Goal: Information Seeking & Learning: Learn about a topic

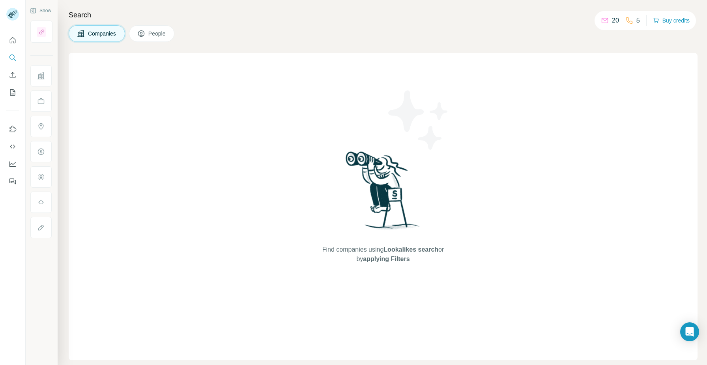
click at [63, 40] on div "Search Companies People Find companies using Lookalikes search or by applying F…" at bounding box center [383, 182] width 650 height 365
click at [14, 55] on icon "Search" at bounding box center [13, 58] width 8 height 8
click at [13, 41] on icon "Quick start" at bounding box center [13, 40] width 8 height 8
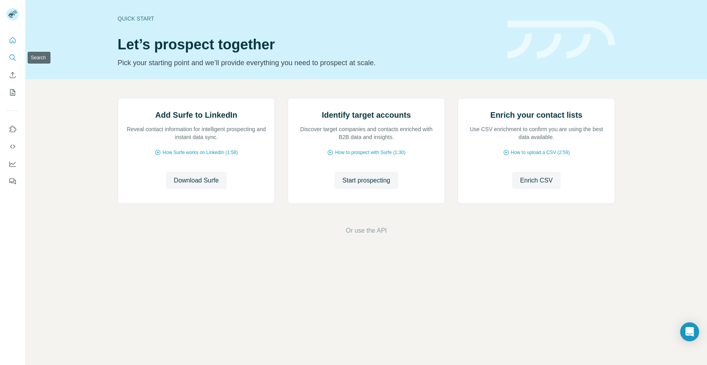
click at [14, 54] on icon "Search" at bounding box center [13, 58] width 8 height 8
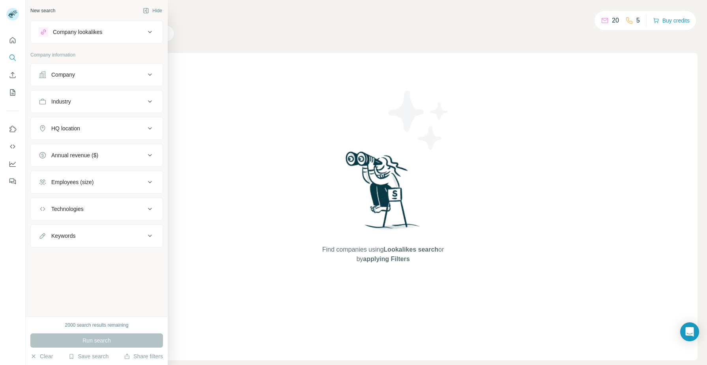
click at [40, 76] on icon at bounding box center [42, 74] width 7 height 7
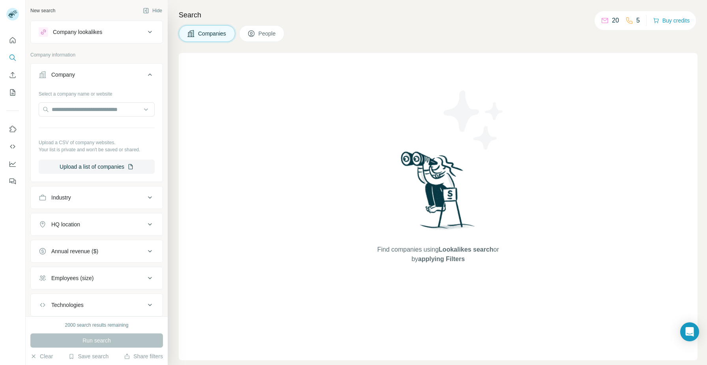
scroll to position [49, 0]
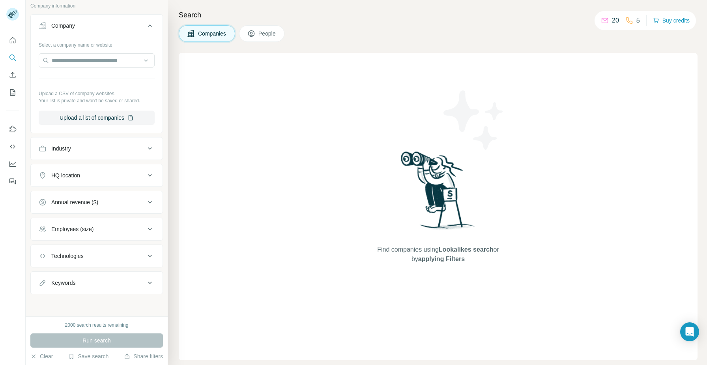
click at [102, 153] on button "Industry" at bounding box center [97, 148] width 132 height 19
click at [99, 172] on input at bounding box center [92, 168] width 97 height 9
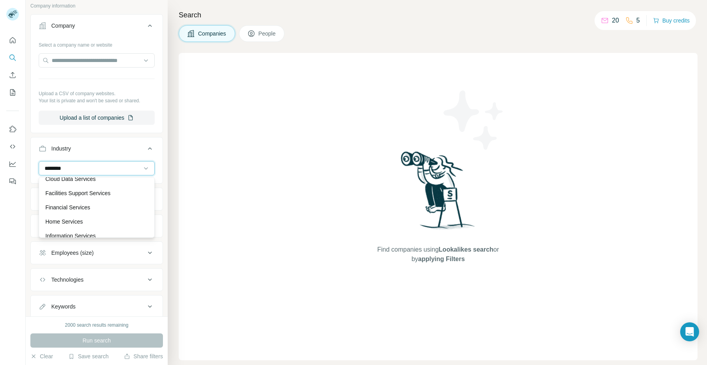
scroll to position [0, 0]
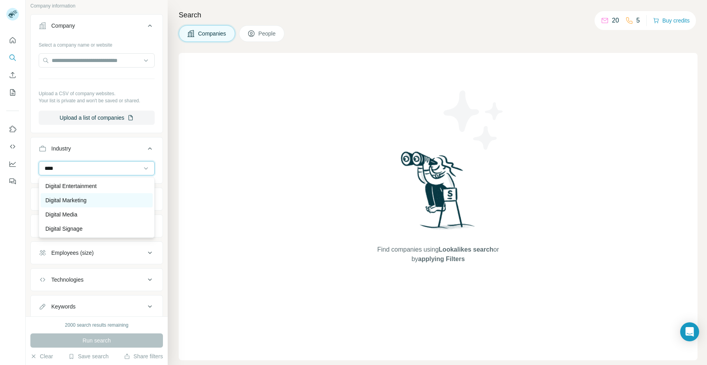
type input "****"
click at [88, 200] on div "Digital Marketing" at bounding box center [96, 200] width 103 height 8
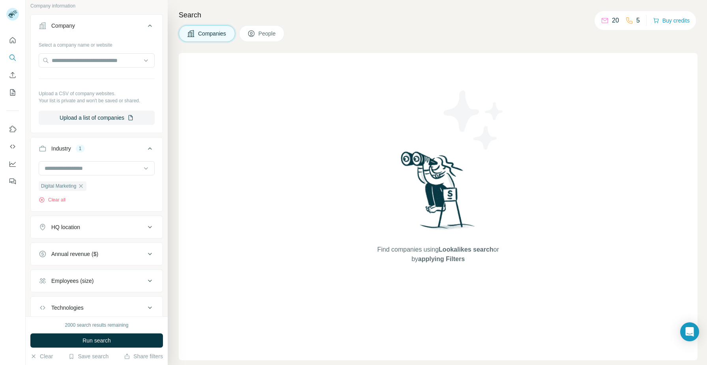
scroll to position [101, 0]
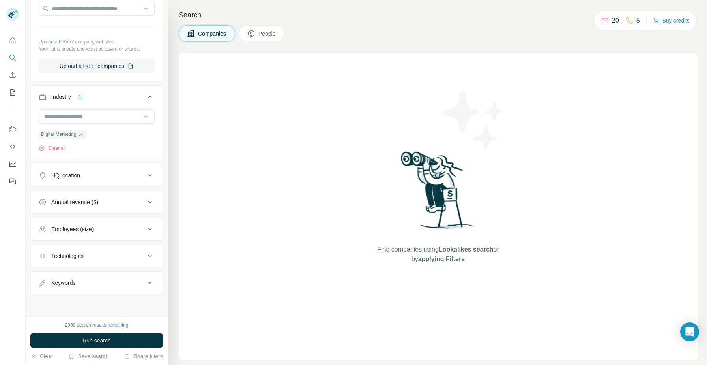
click at [110, 177] on div "HQ location" at bounding box center [92, 175] width 107 height 8
click at [99, 197] on input "text" at bounding box center [97, 195] width 116 height 14
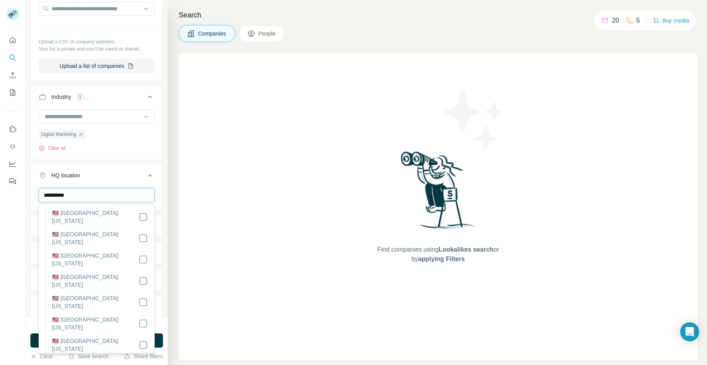
scroll to position [592, 0]
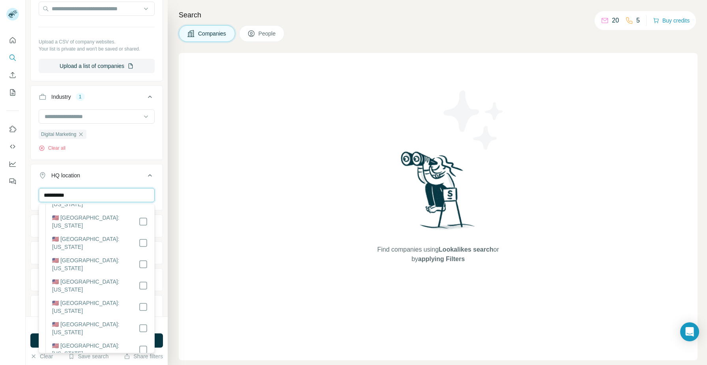
type input "**********"
click at [136, 171] on div "HQ location 1" at bounding box center [92, 175] width 107 height 8
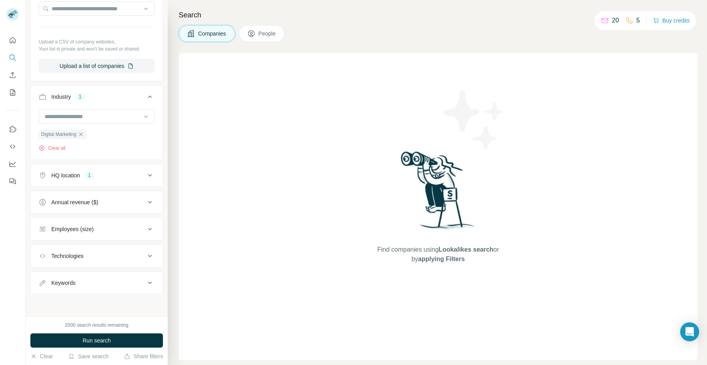
click at [111, 282] on div "Keywords" at bounding box center [92, 283] width 107 height 8
click at [90, 306] on input "text" at bounding box center [89, 302] width 100 height 14
type input "***"
click at [114, 227] on div "Employees (size)" at bounding box center [92, 229] width 107 height 8
click at [43, 278] on icon at bounding box center [43, 275] width 9 height 9
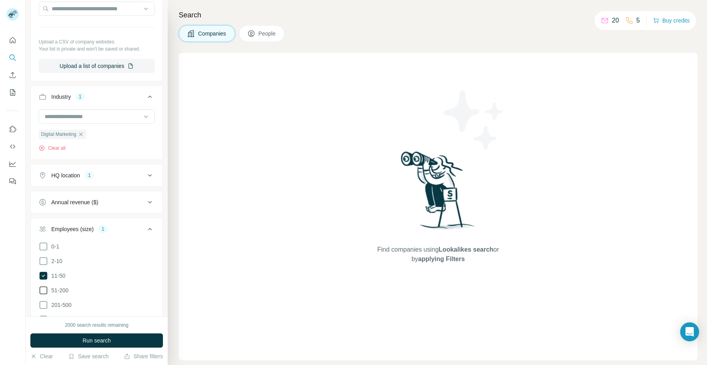
click at [45, 289] on icon at bounding box center [43, 289] width 9 height 9
click at [45, 304] on icon at bounding box center [43, 304] width 9 height 9
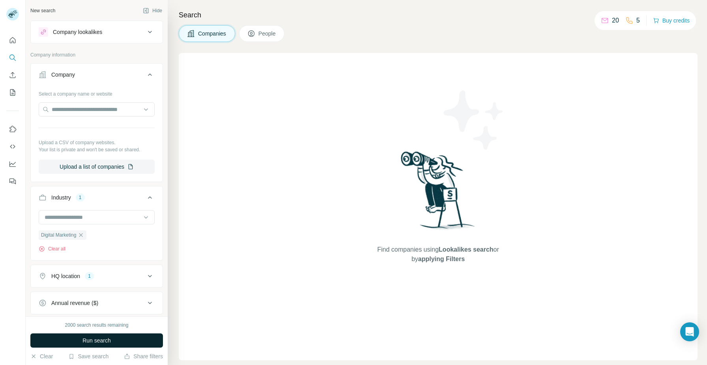
click at [115, 339] on button "Run search" at bounding box center [96, 340] width 133 height 14
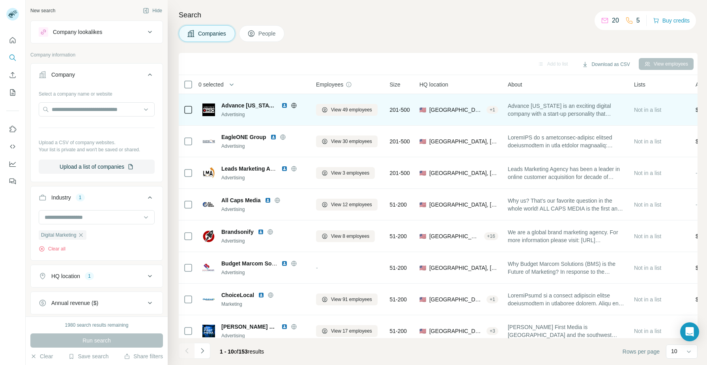
click at [281, 103] on img at bounding box center [284, 105] width 6 height 6
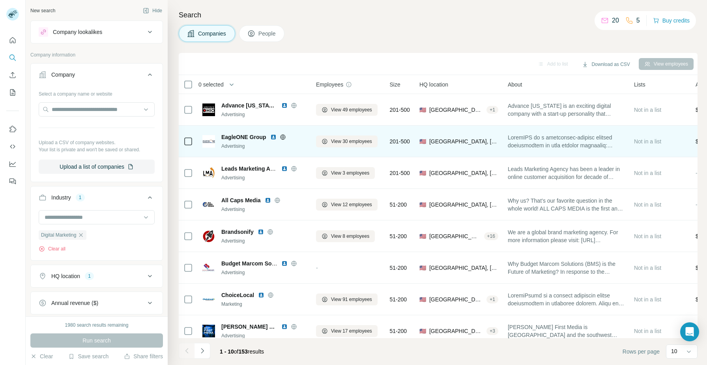
click at [276, 139] on img at bounding box center [273, 137] width 6 height 6
click at [274, 138] on img at bounding box center [273, 137] width 6 height 6
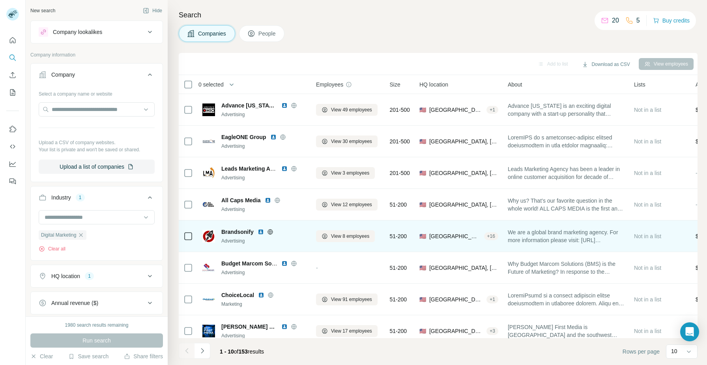
scroll to position [72, 0]
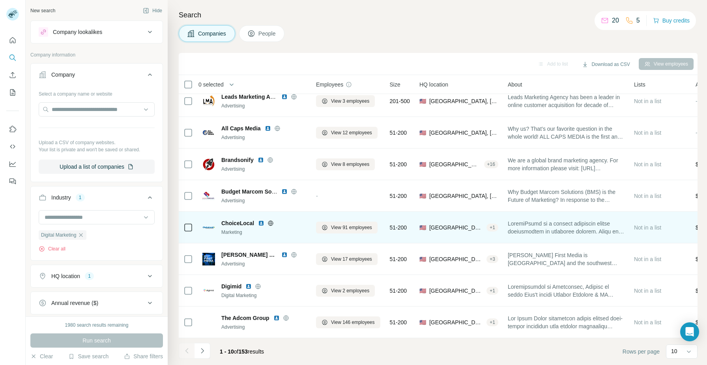
click at [263, 221] on img at bounding box center [261, 223] width 6 height 6
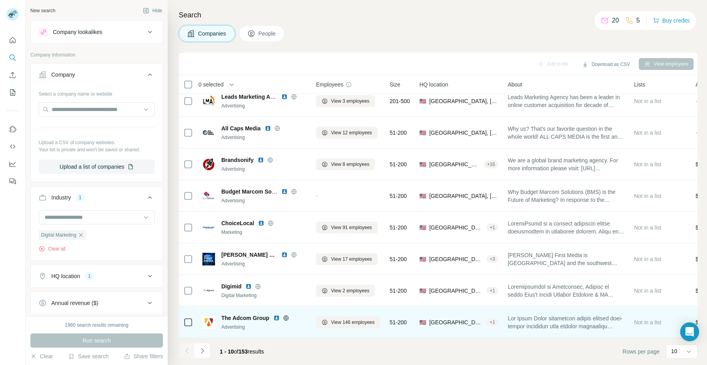
click at [277, 317] on img at bounding box center [277, 318] width 6 height 6
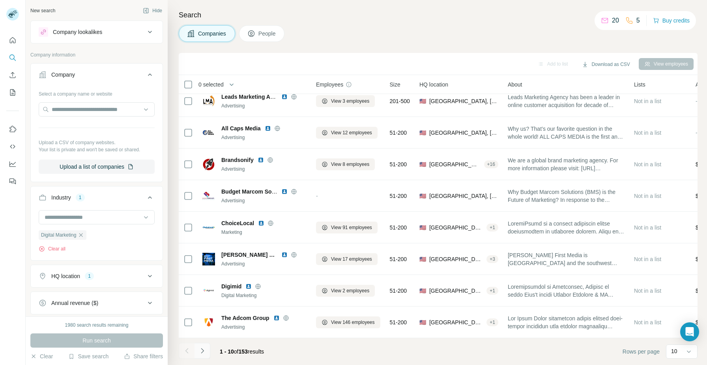
click at [204, 351] on icon "Navigate to next page" at bounding box center [203, 351] width 8 height 8
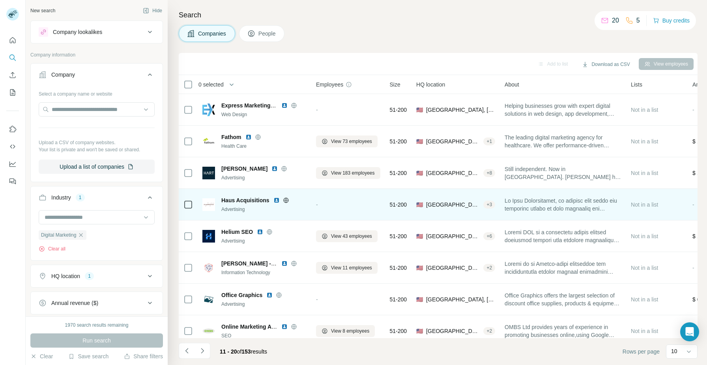
scroll to position [14, 0]
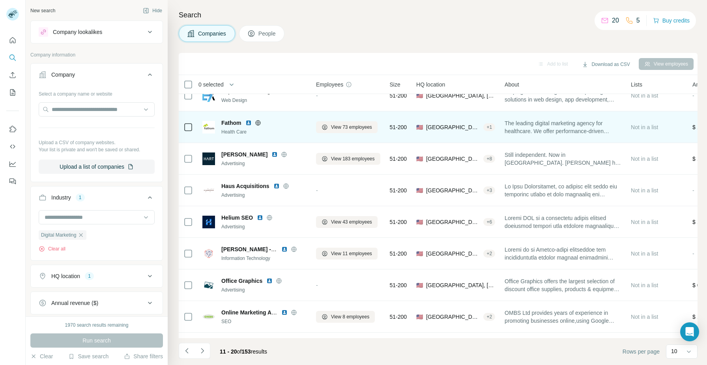
click at [248, 122] on img at bounding box center [249, 123] width 6 height 6
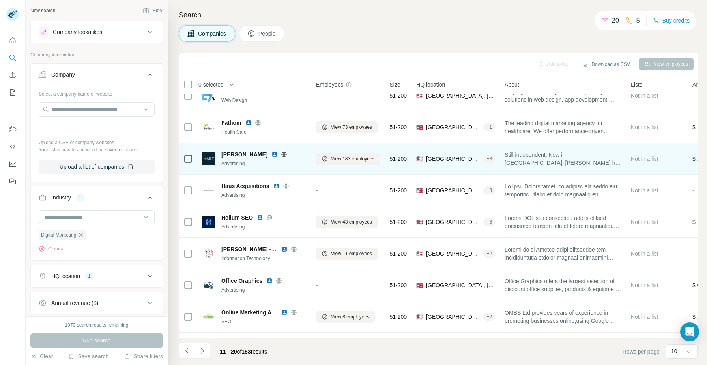
click at [272, 154] on img at bounding box center [275, 154] width 6 height 6
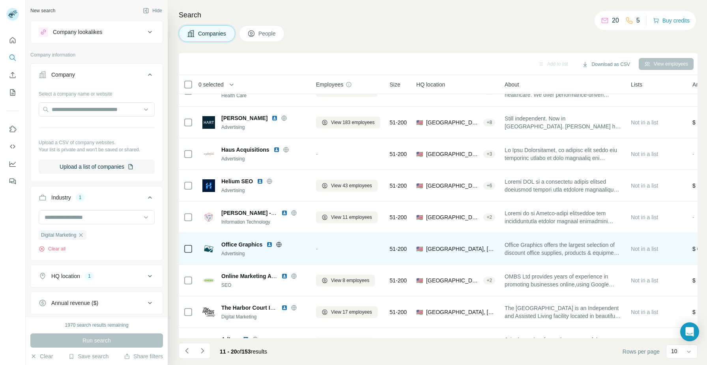
scroll to position [72, 0]
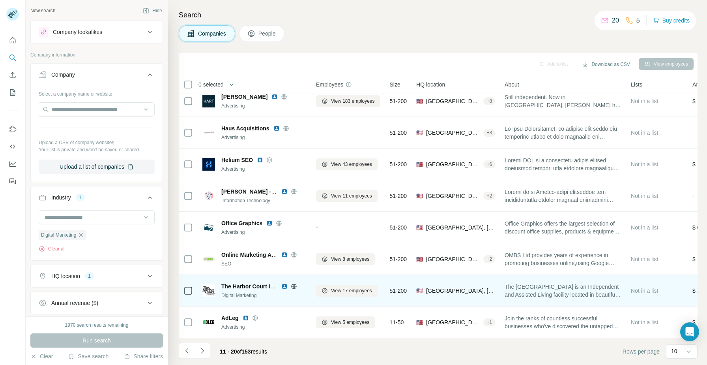
click at [285, 287] on img at bounding box center [284, 286] width 6 height 6
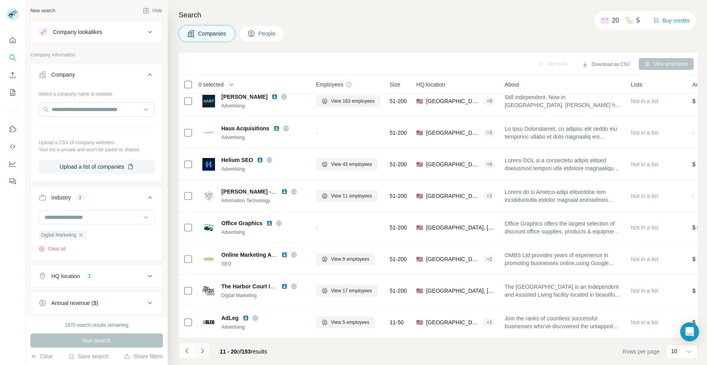
click at [201, 354] on icon "Navigate to next page" at bounding box center [203, 351] width 8 height 8
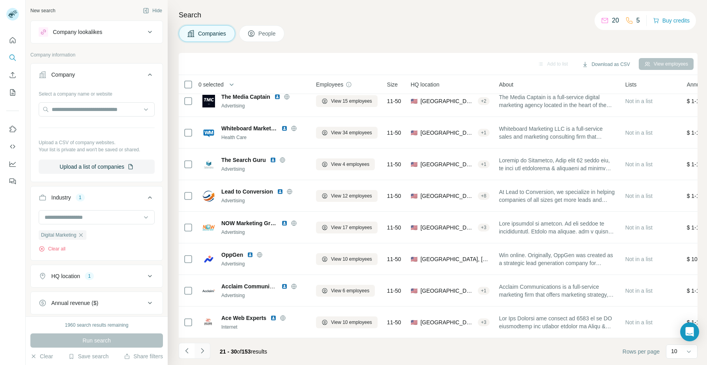
click at [206, 349] on button "Navigate to next page" at bounding box center [203, 351] width 16 height 16
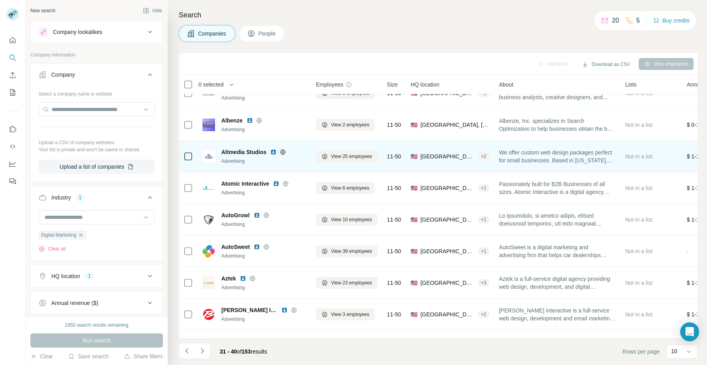
scroll to position [60, 0]
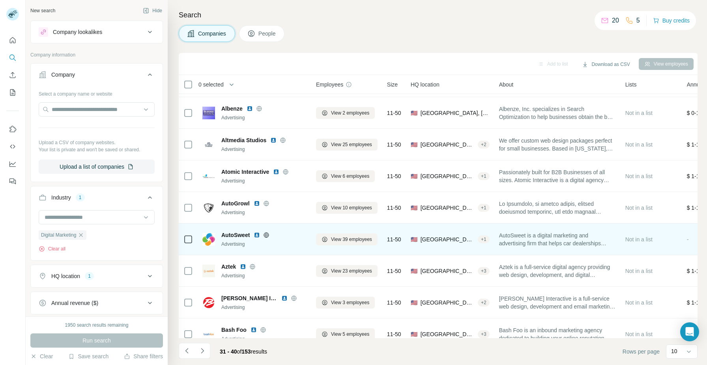
click at [258, 234] on img at bounding box center [257, 235] width 6 height 6
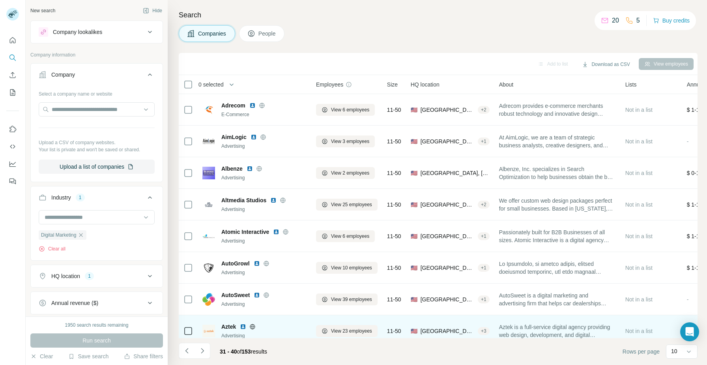
scroll to position [72, 0]
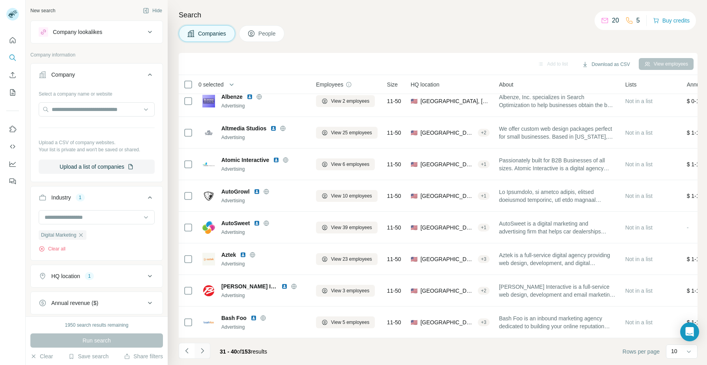
click at [204, 345] on button "Navigate to next page" at bounding box center [203, 351] width 16 height 16
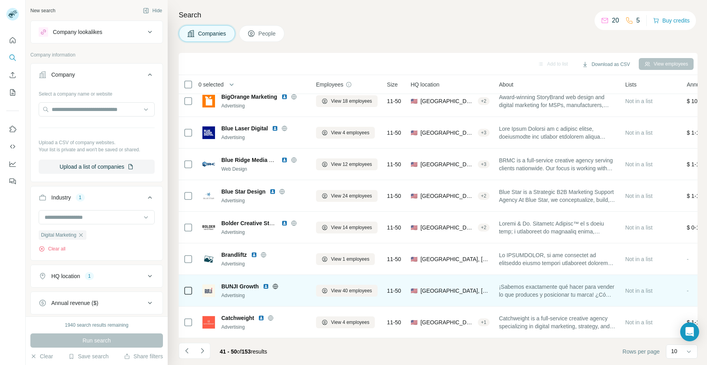
click at [266, 287] on img at bounding box center [266, 286] width 6 height 6
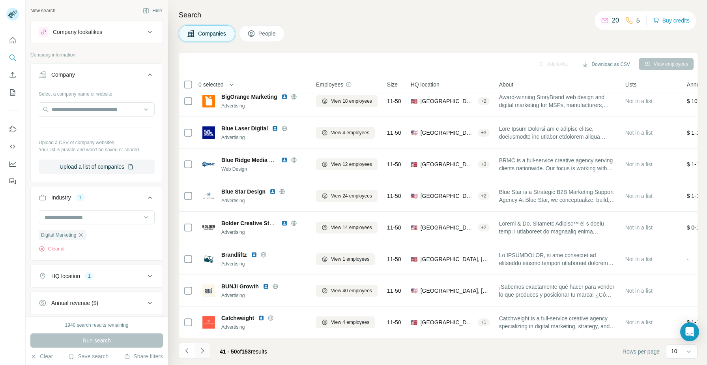
click at [205, 353] on icon "Navigate to next page" at bounding box center [203, 351] width 8 height 8
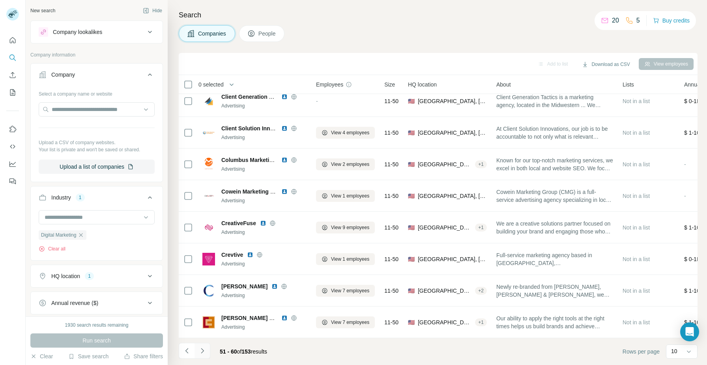
click at [207, 351] on button "Navigate to next page" at bounding box center [203, 351] width 16 height 16
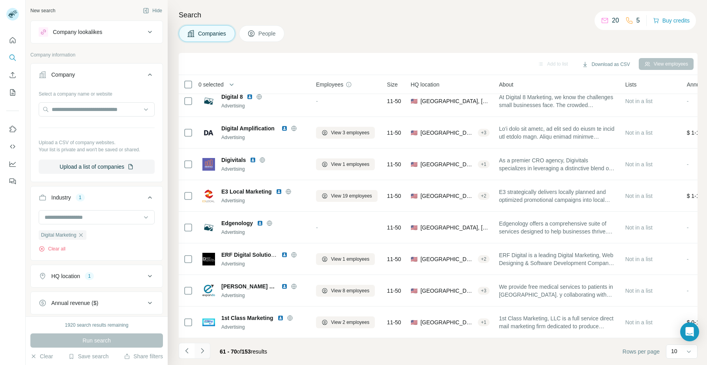
click at [204, 347] on icon "Navigate to next page" at bounding box center [203, 351] width 8 height 8
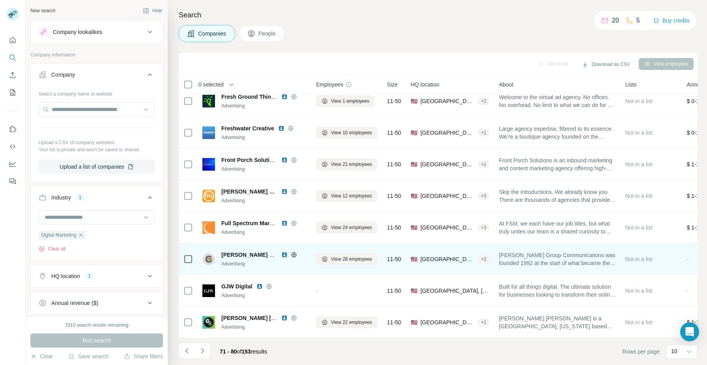
click at [284, 255] on img at bounding box center [284, 254] width 6 height 6
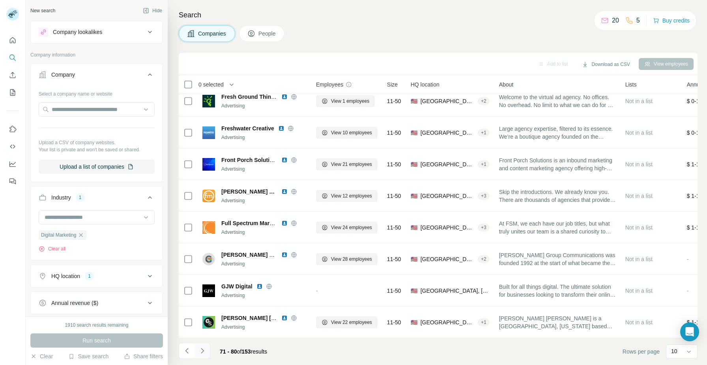
click at [202, 349] on icon "Navigate to next page" at bounding box center [202, 350] width 3 height 5
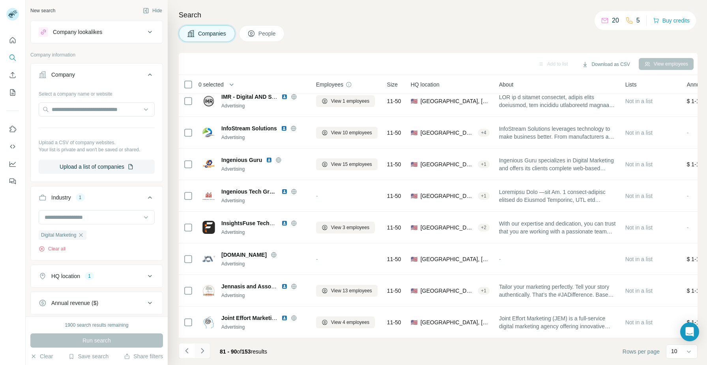
click at [205, 349] on icon "Navigate to next page" at bounding box center [203, 351] width 8 height 8
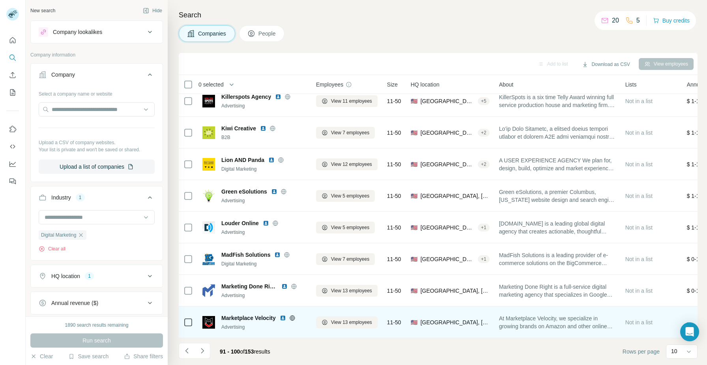
scroll to position [0, 0]
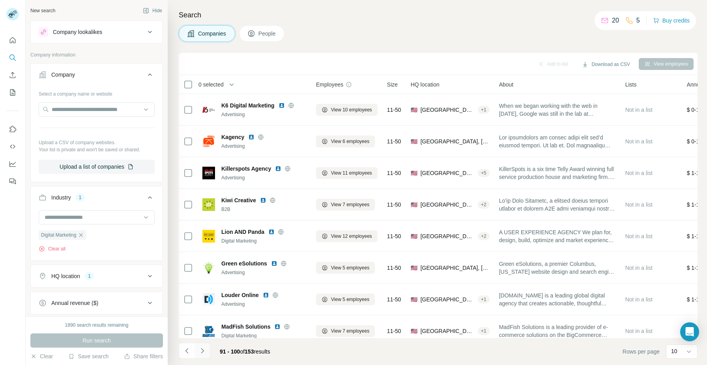
click at [203, 349] on icon "Navigate to next page" at bounding box center [203, 351] width 8 height 8
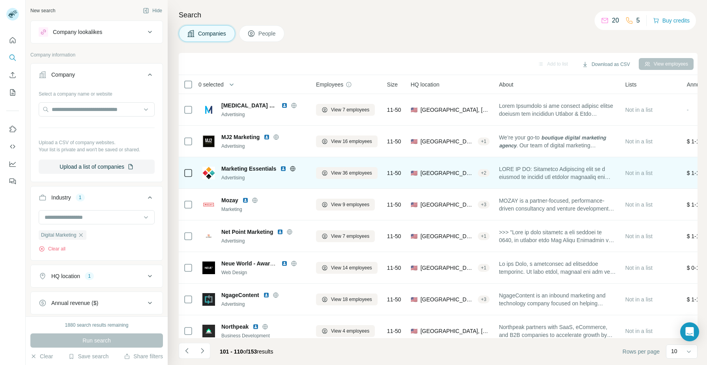
click at [283, 170] on img at bounding box center [283, 168] width 6 height 6
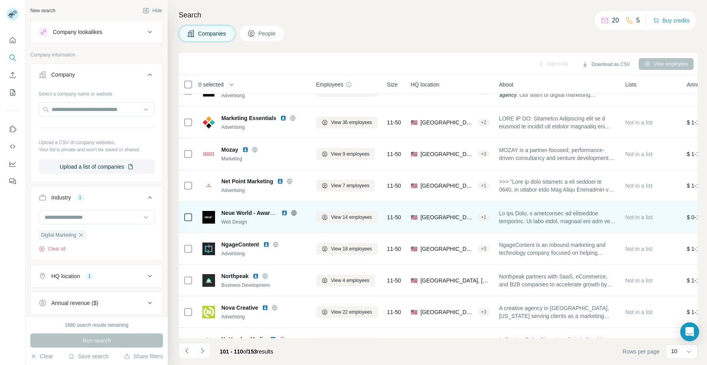
scroll to position [72, 0]
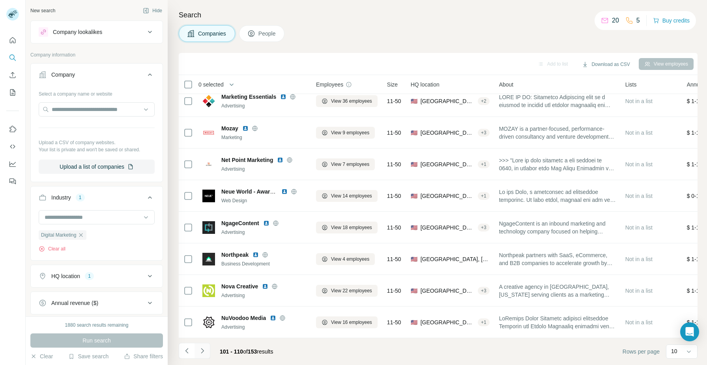
click at [205, 351] on icon "Navigate to next page" at bounding box center [203, 351] width 8 height 8
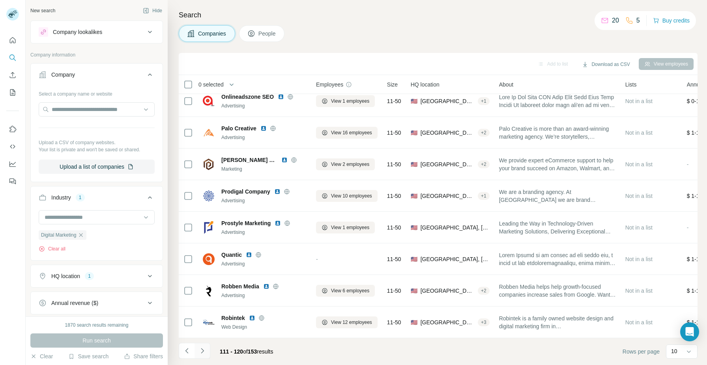
click at [201, 349] on icon "Navigate to next page" at bounding box center [203, 351] width 8 height 8
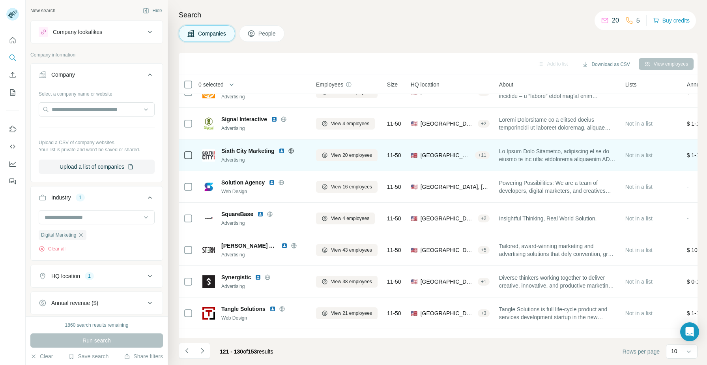
scroll to position [30, 0]
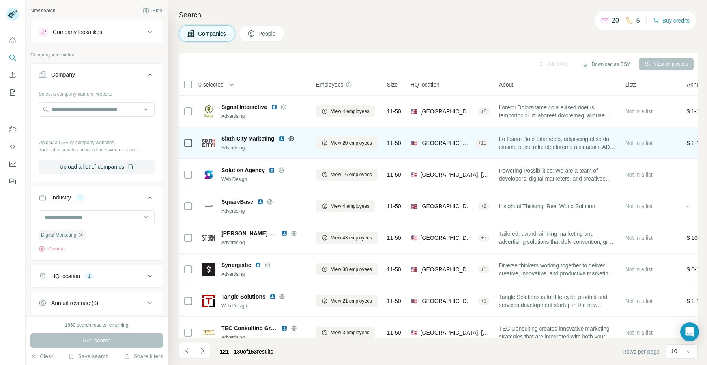
click at [282, 140] on img at bounding box center [282, 138] width 6 height 6
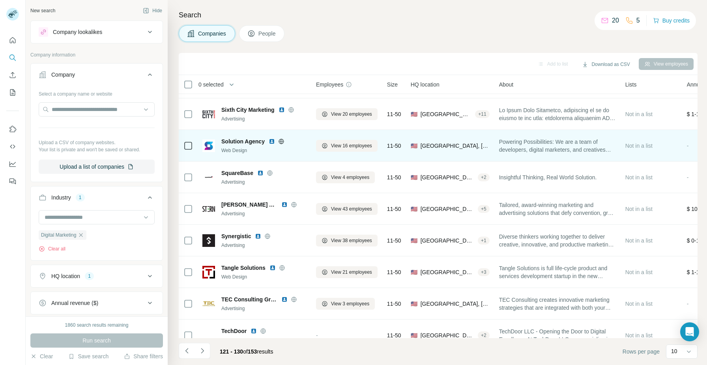
scroll to position [64, 0]
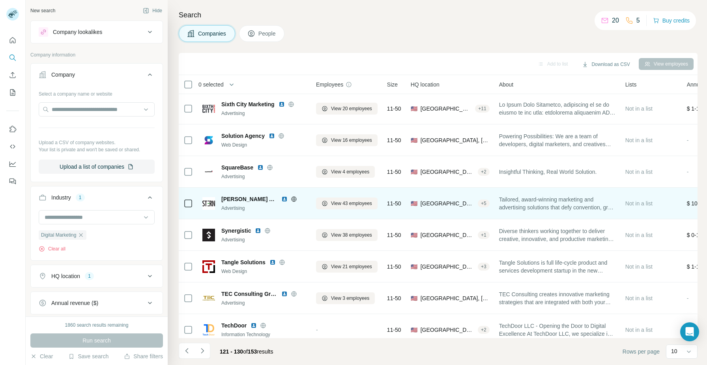
click at [281, 201] on img at bounding box center [284, 199] width 6 height 6
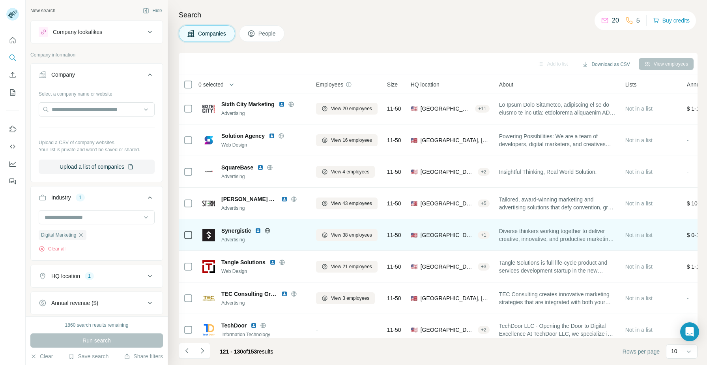
click at [259, 231] on img at bounding box center [258, 230] width 6 height 6
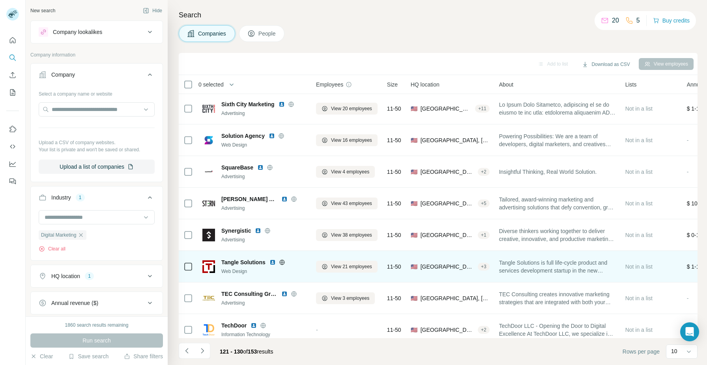
click at [273, 262] on img at bounding box center [273, 262] width 6 height 6
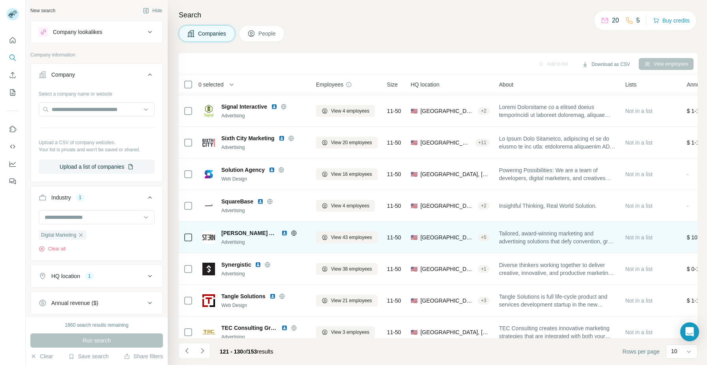
scroll to position [72, 0]
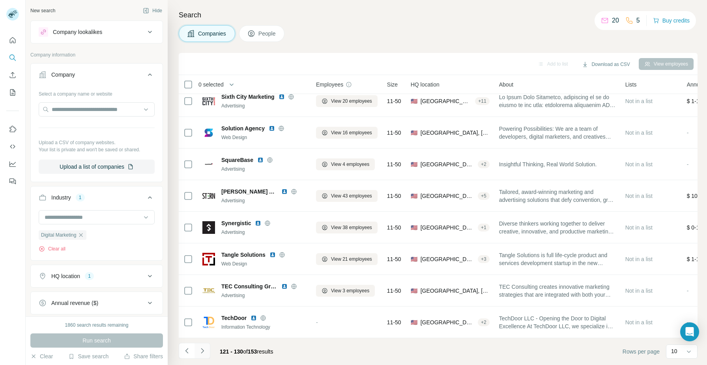
click at [206, 348] on button "Navigate to next page" at bounding box center [203, 351] width 16 height 16
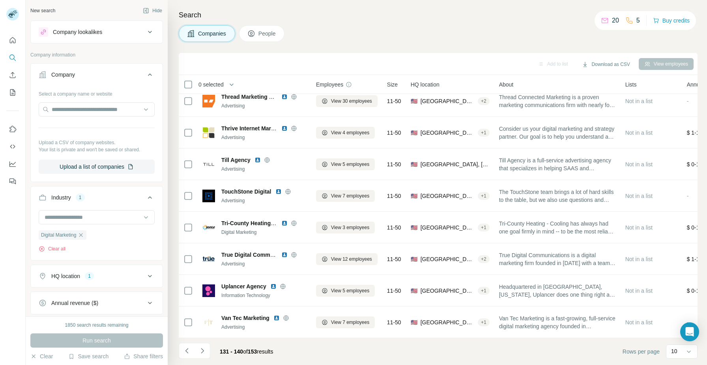
scroll to position [0, 0]
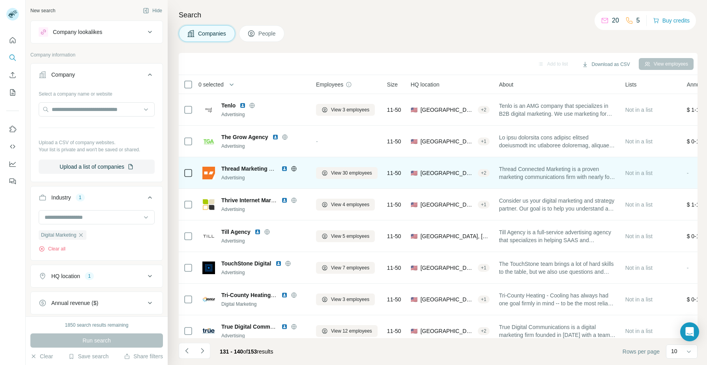
click at [285, 169] on img at bounding box center [284, 168] width 6 height 6
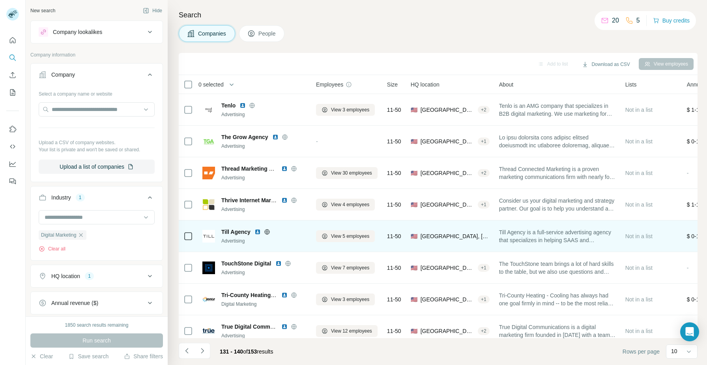
scroll to position [72, 0]
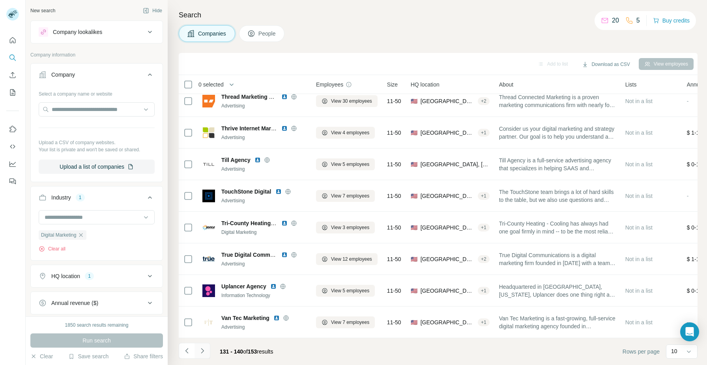
click at [204, 347] on icon "Navigate to next page" at bounding box center [203, 351] width 8 height 8
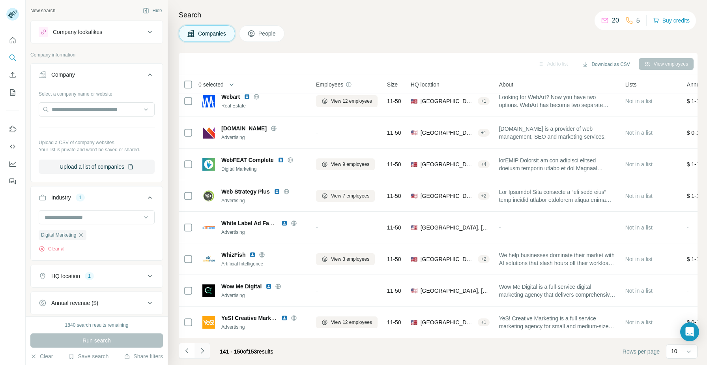
click at [206, 349] on button "Navigate to next page" at bounding box center [203, 351] width 16 height 16
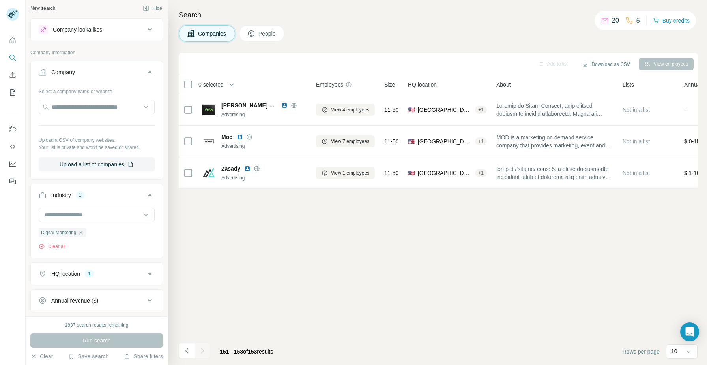
scroll to position [0, 0]
click at [111, 283] on button "HQ location 1" at bounding box center [97, 275] width 132 height 19
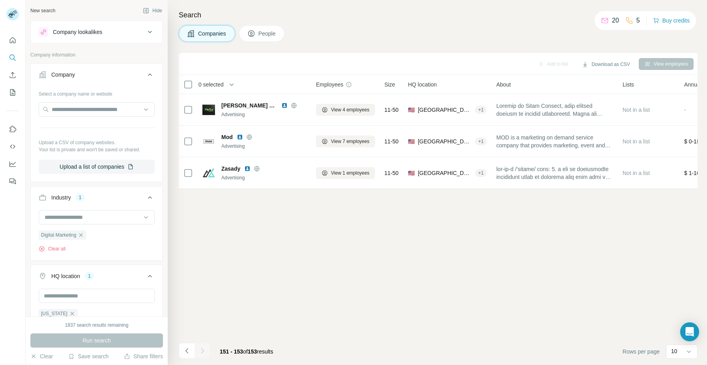
scroll to position [112, 0]
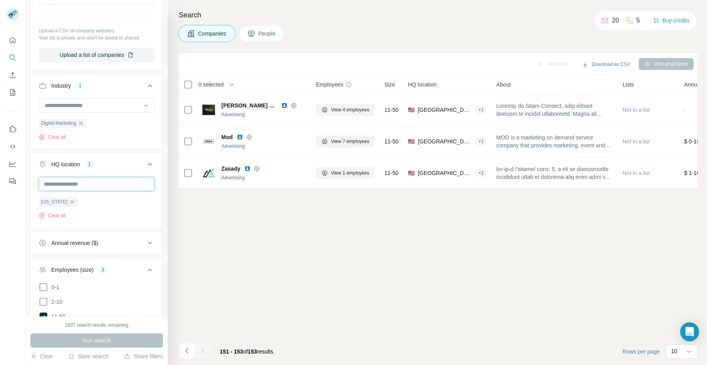
click at [66, 188] on input "text" at bounding box center [97, 184] width 116 height 14
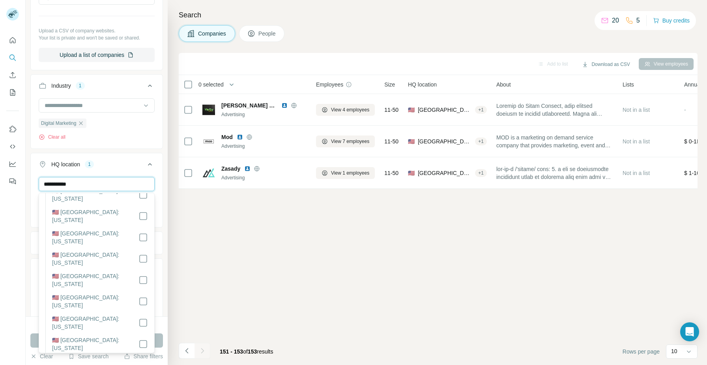
scroll to position [528, 0]
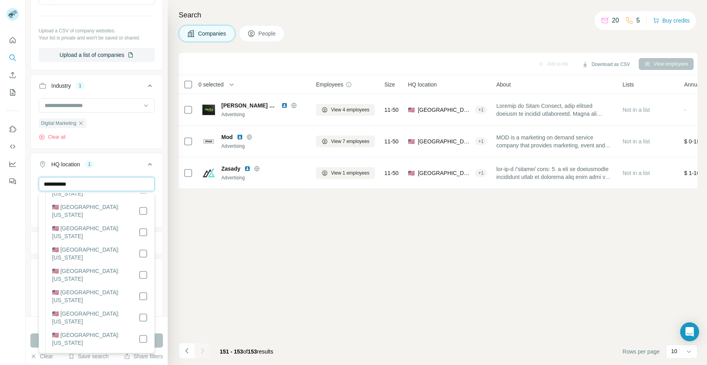
type input "**********"
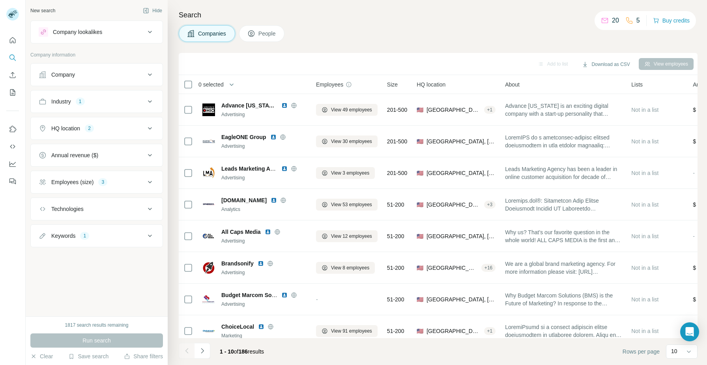
click at [124, 128] on div "HQ location 2" at bounding box center [92, 128] width 107 height 8
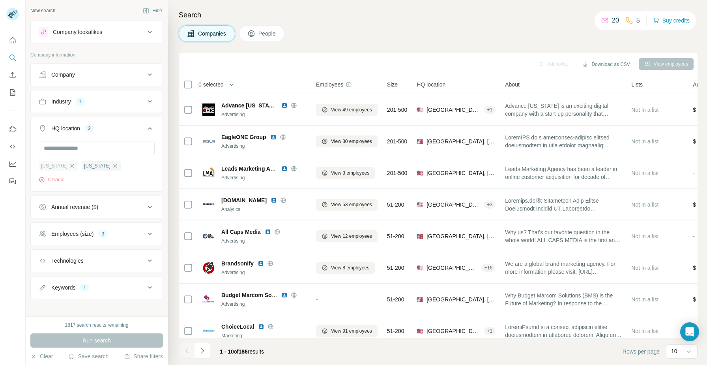
click at [71, 166] on icon "button" at bounding box center [73, 166] width 4 height 4
click at [101, 337] on span "Run search" at bounding box center [96, 340] width 28 height 8
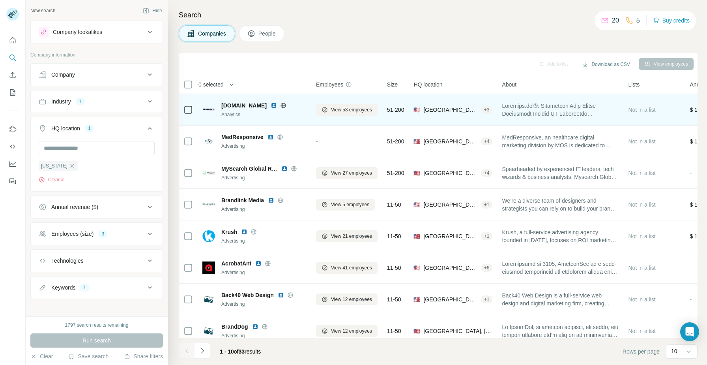
click at [271, 106] on img at bounding box center [274, 105] width 6 height 6
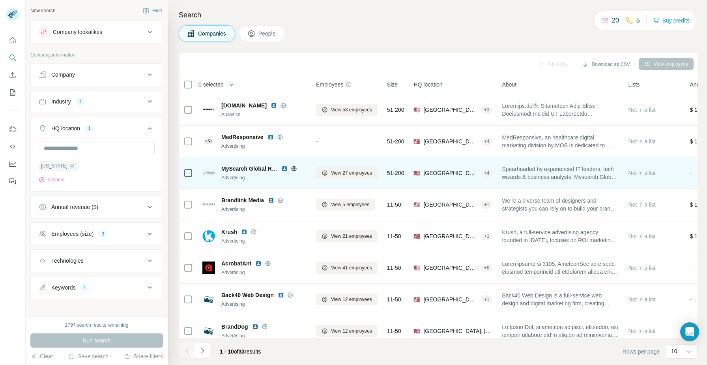
click at [285, 169] on img at bounding box center [284, 168] width 6 height 6
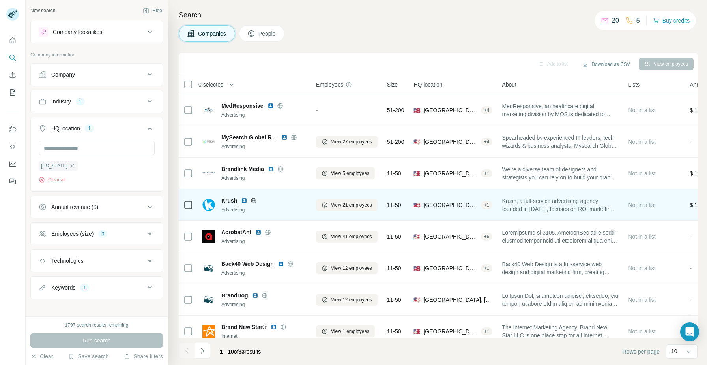
scroll to position [32, 0]
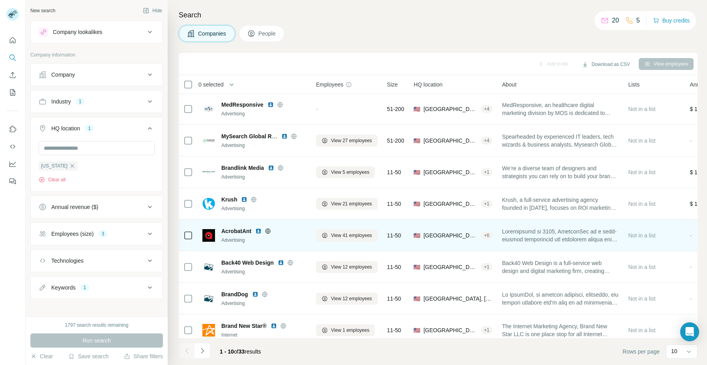
click at [257, 230] on img at bounding box center [258, 231] width 6 height 6
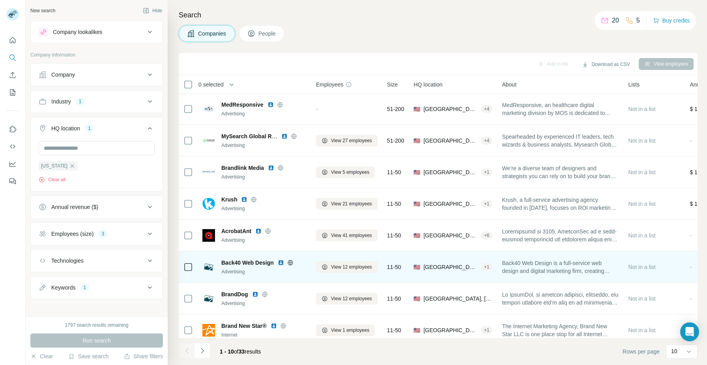
scroll to position [72, 0]
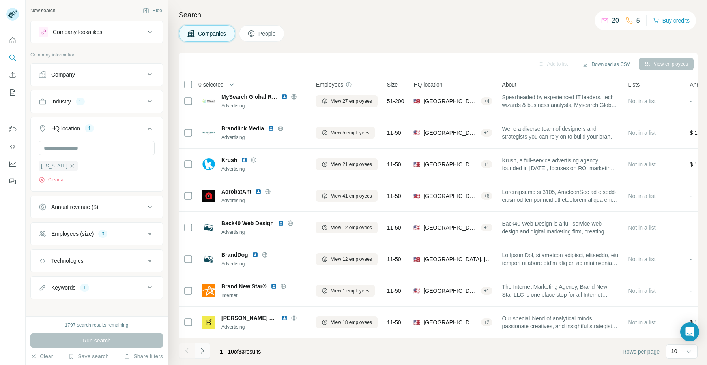
click at [207, 349] on button "Navigate to next page" at bounding box center [203, 351] width 16 height 16
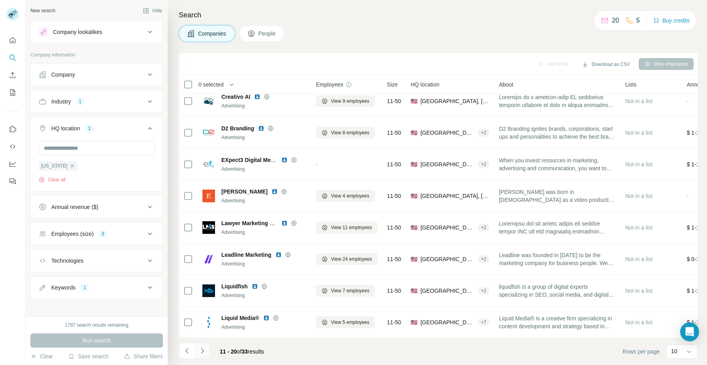
click at [201, 350] on icon "Navigate to next page" at bounding box center [203, 351] width 8 height 8
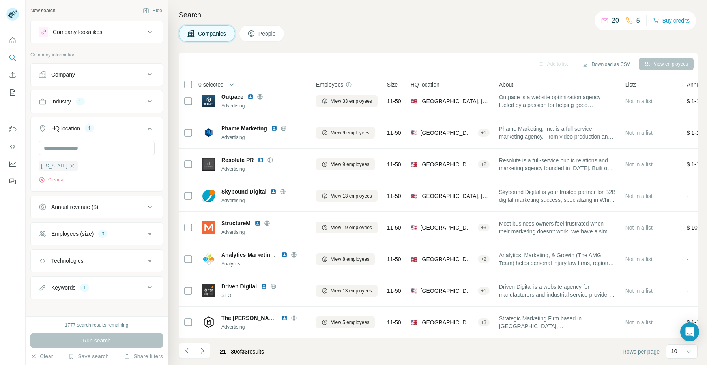
scroll to position [0, 0]
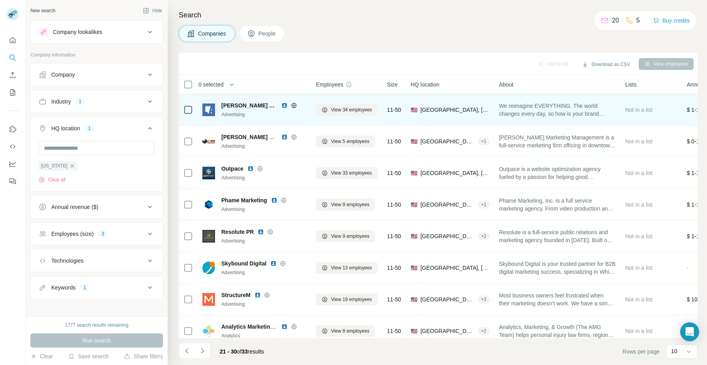
click at [281, 106] on img at bounding box center [284, 105] width 6 height 6
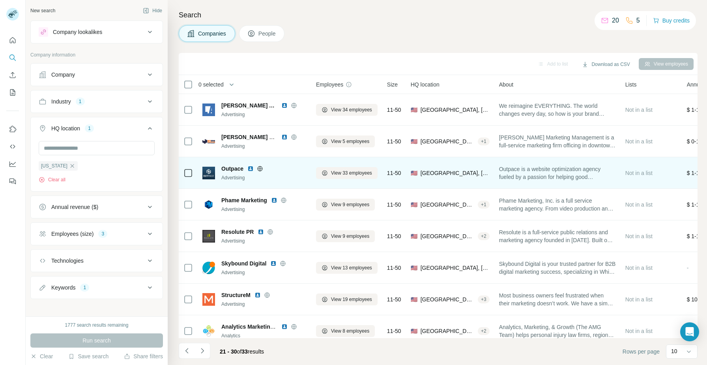
click at [251, 169] on img at bounding box center [250, 168] width 6 height 6
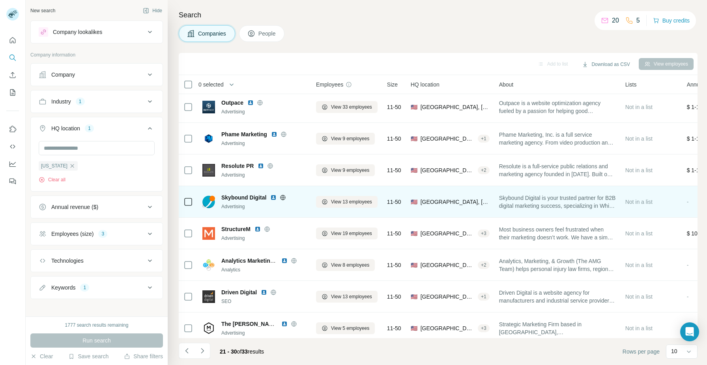
scroll to position [72, 0]
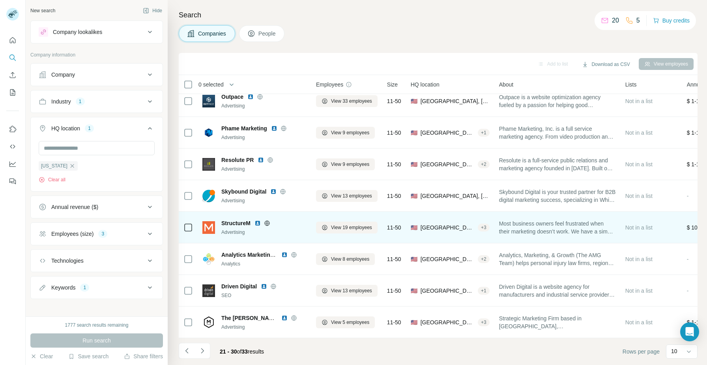
click at [259, 223] on img at bounding box center [258, 223] width 6 height 6
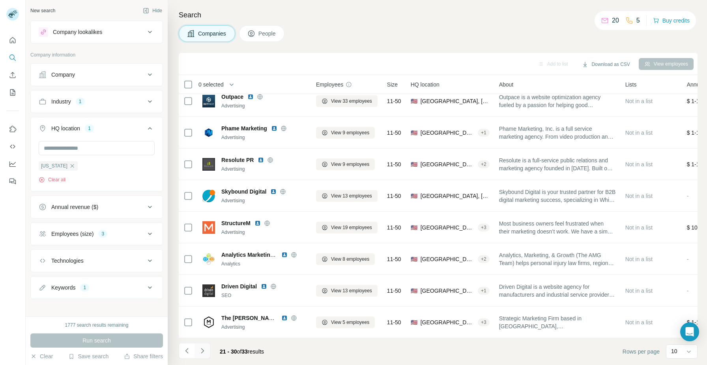
click at [201, 348] on icon "Navigate to next page" at bounding box center [202, 350] width 3 height 5
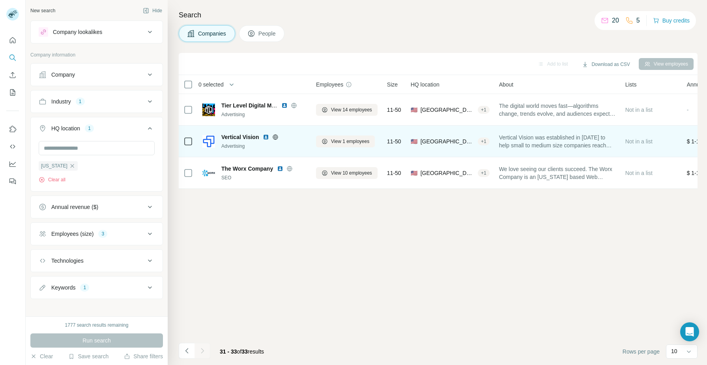
scroll to position [0, 0]
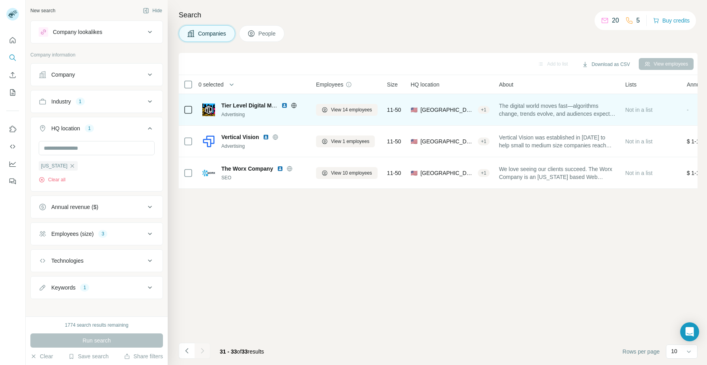
click at [286, 106] on img at bounding box center [284, 105] width 6 height 6
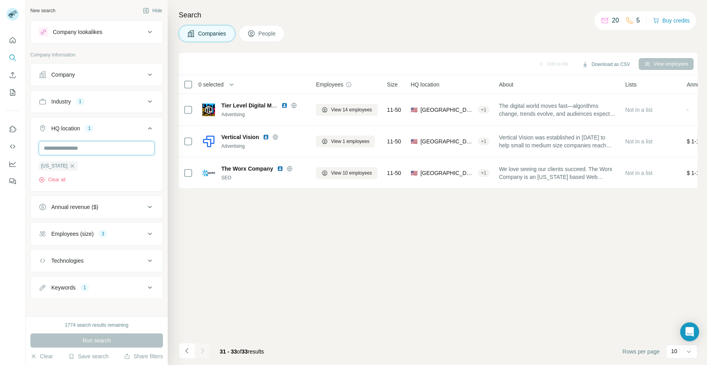
click at [69, 150] on input "text" at bounding box center [97, 148] width 116 height 14
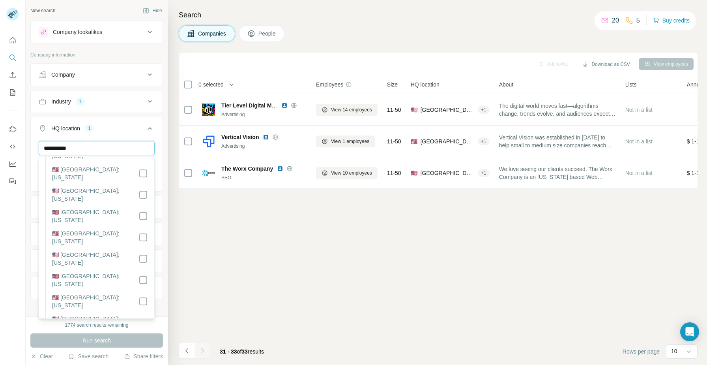
scroll to position [580, 0]
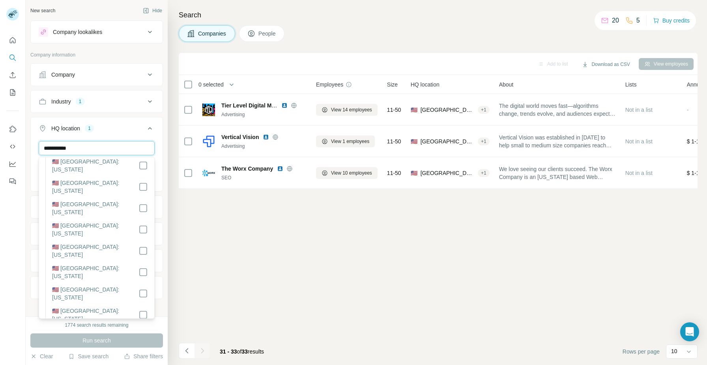
type input "**********"
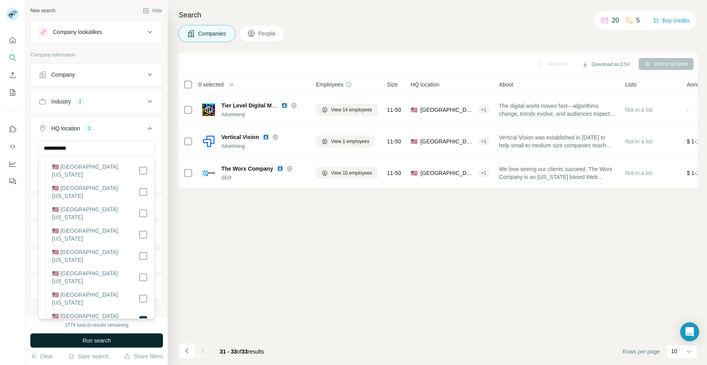
click at [103, 338] on span "Run search" at bounding box center [96, 340] width 28 height 8
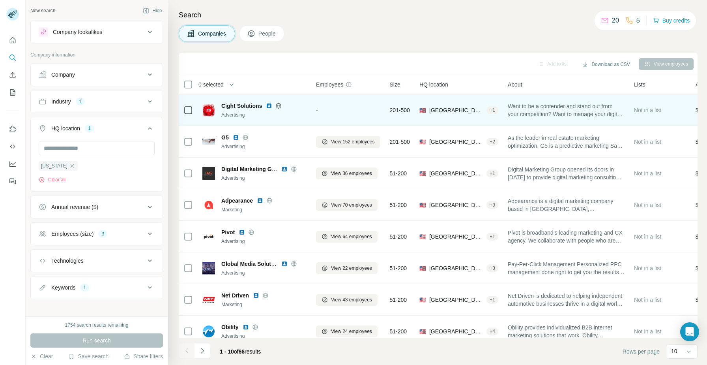
scroll to position [0, 0]
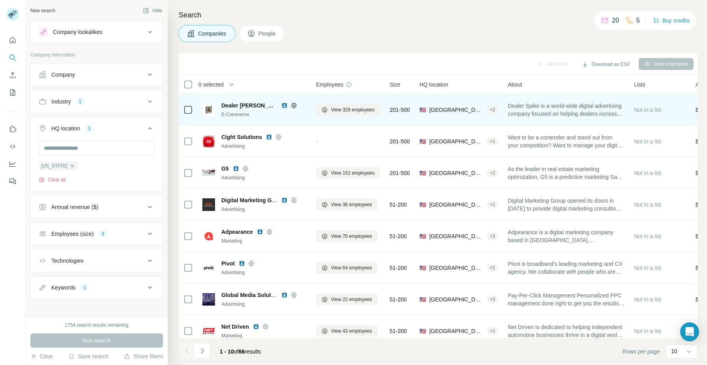
click at [281, 107] on img at bounding box center [284, 105] width 6 height 6
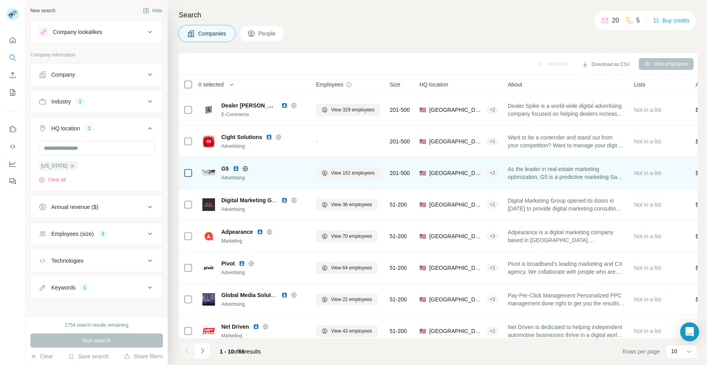
click at [238, 169] on img at bounding box center [236, 168] width 6 height 6
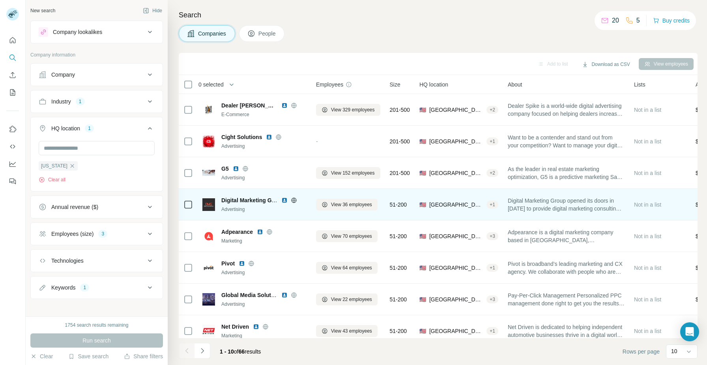
click at [283, 201] on img at bounding box center [284, 200] width 6 height 6
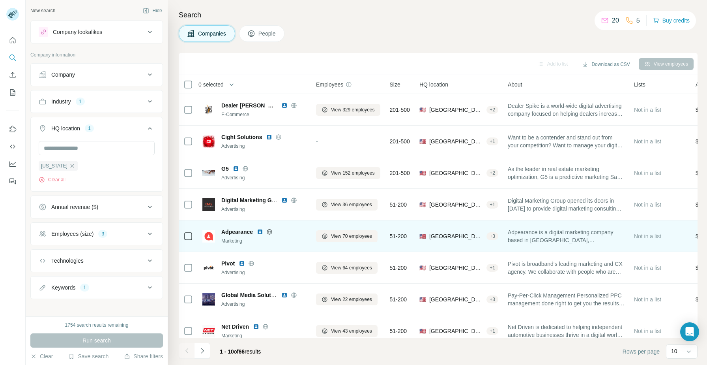
click at [261, 231] on img at bounding box center [260, 232] width 6 height 6
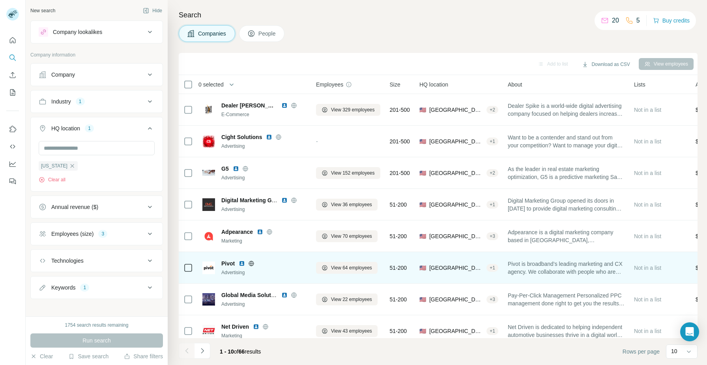
click at [242, 264] on img at bounding box center [242, 263] width 6 height 6
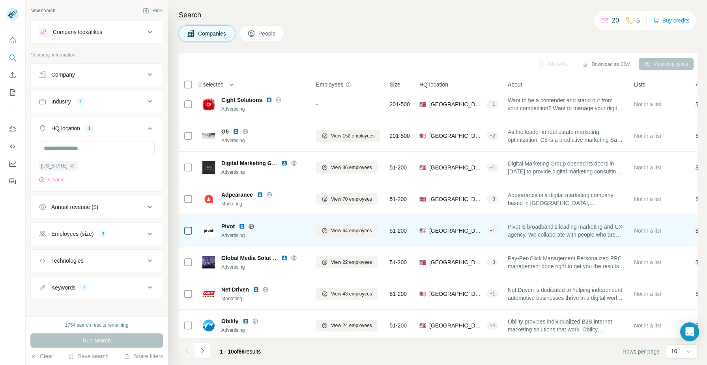
scroll to position [72, 0]
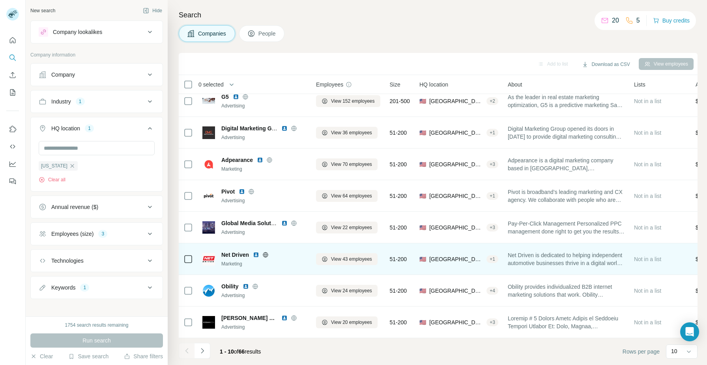
click at [255, 255] on img at bounding box center [256, 254] width 6 height 6
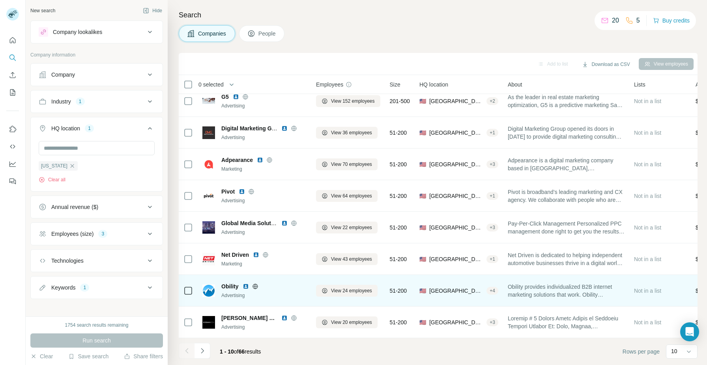
click at [247, 287] on img at bounding box center [246, 286] width 6 height 6
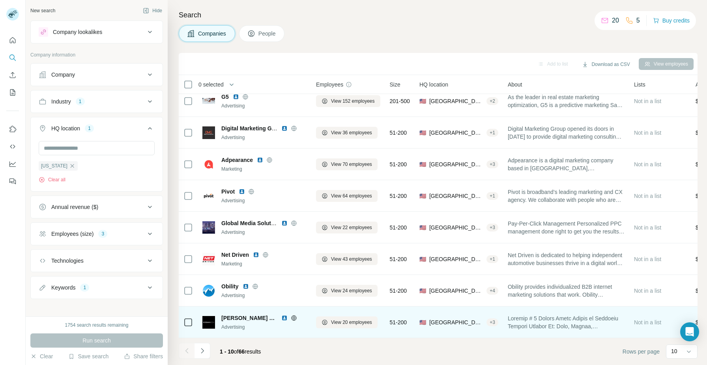
click at [281, 316] on img at bounding box center [284, 318] width 6 height 6
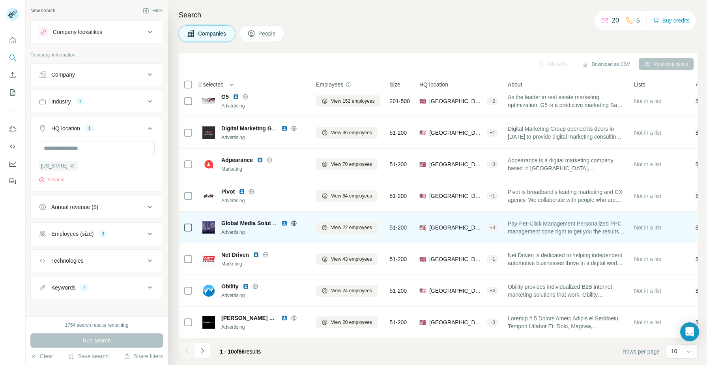
click at [283, 224] on img at bounding box center [284, 223] width 6 height 6
